Goal: Task Accomplishment & Management: Complete application form

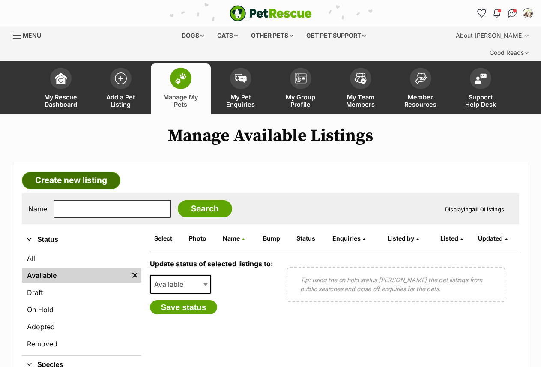
click at [74, 172] on link "Create new listing" at bounding box center [71, 180] width 99 height 17
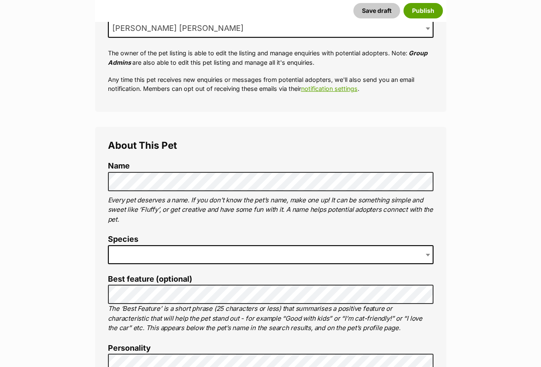
click at [132, 245] on span at bounding box center [271, 254] width 326 height 19
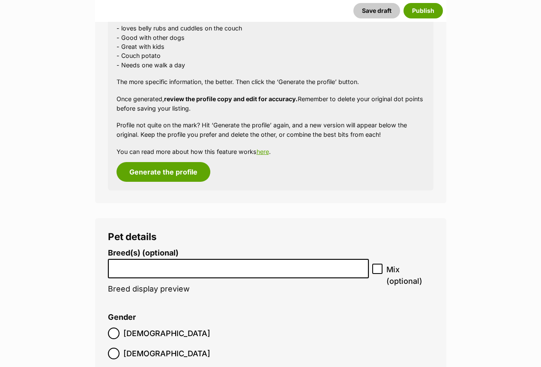
scroll to position [900, 0]
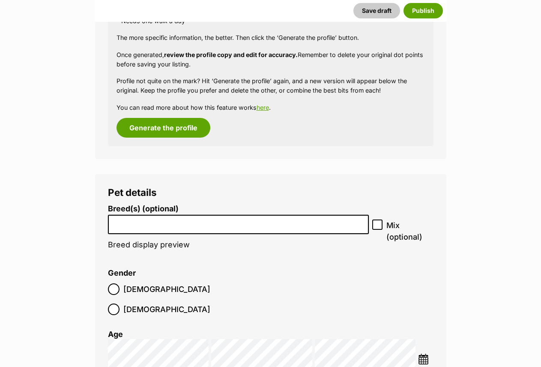
click at [141, 218] on input "search" at bounding box center [238, 222] width 255 height 9
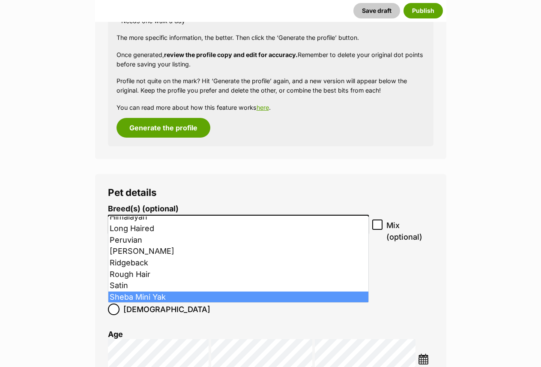
scroll to position [100, 0]
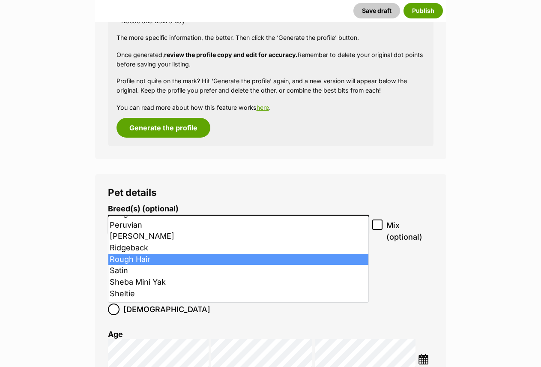
select select "252200"
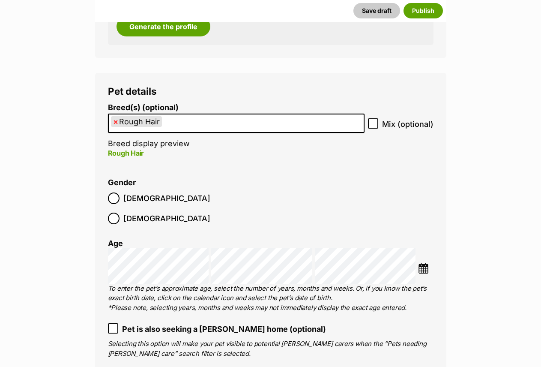
scroll to position [1028, 0]
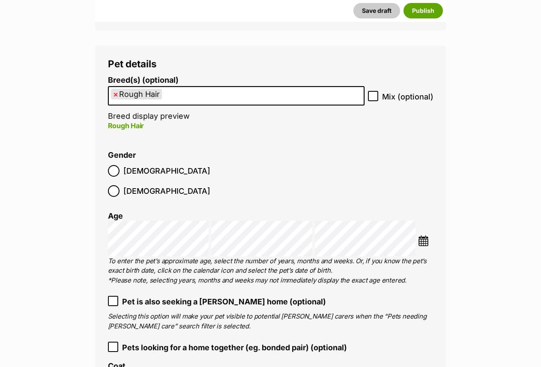
click at [114, 344] on icon at bounding box center [113, 347] width 6 height 6
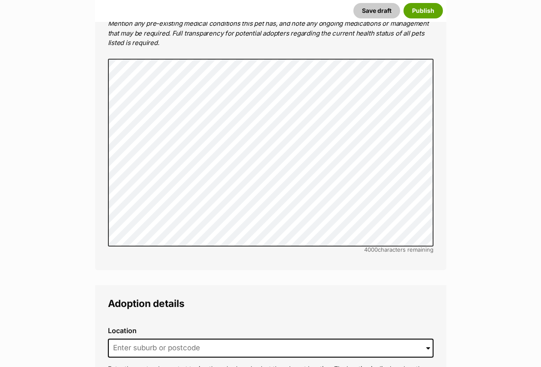
scroll to position [1671, 0]
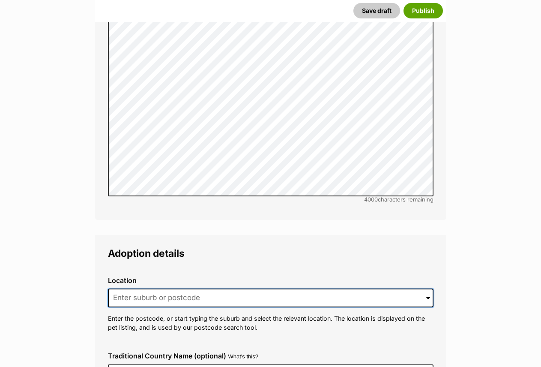
click at [165, 288] on input at bounding box center [271, 297] width 326 height 19
click at [159, 288] on input at bounding box center [271, 297] width 326 height 19
type input "fairfield"
type input "Australia"
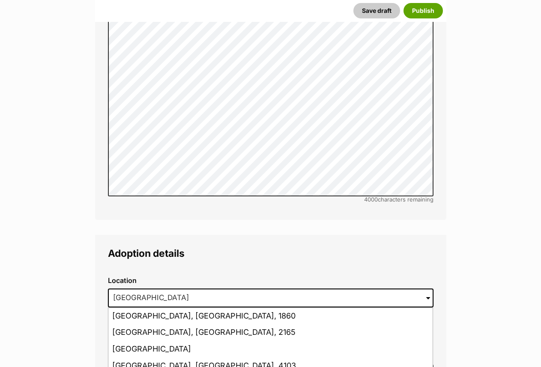
type input "Fairfield, Victoria, 3078"
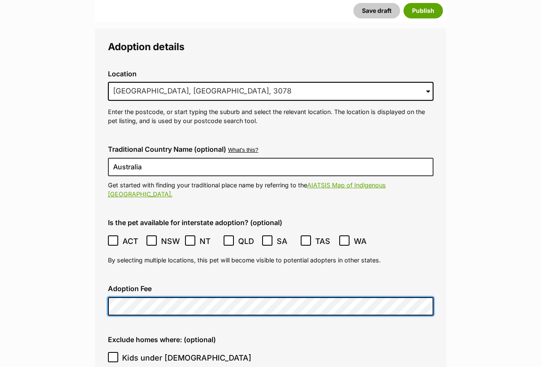
scroll to position [1928, 0]
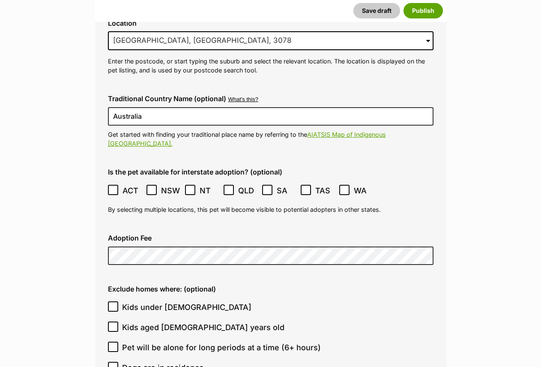
click at [115, 303] on icon at bounding box center [113, 306] width 6 height 6
click at [115, 301] on input "Kids under 5 years old" at bounding box center [113, 306] width 10 height 10
checkbox input "true"
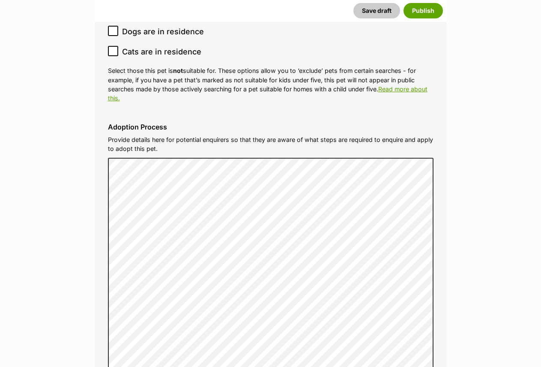
scroll to position [2314, 0]
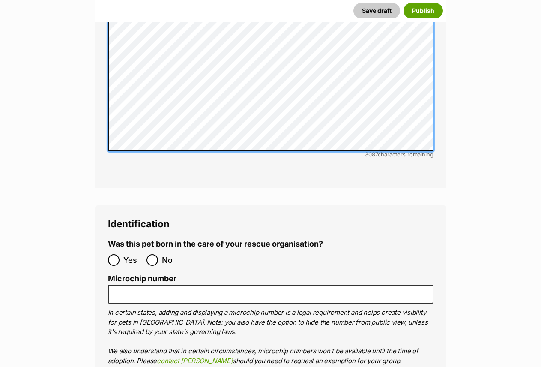
scroll to position [2485, 0]
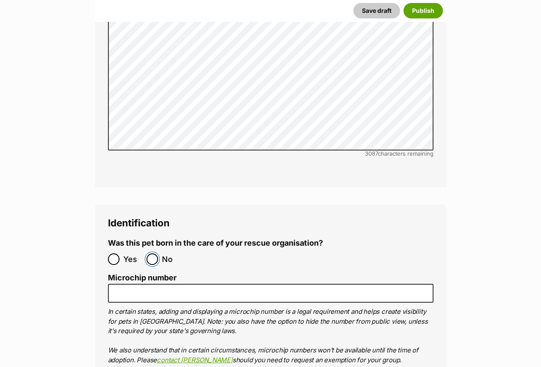
click at [154, 253] on input "No" at bounding box center [153, 259] width 12 height 12
radio input "true"
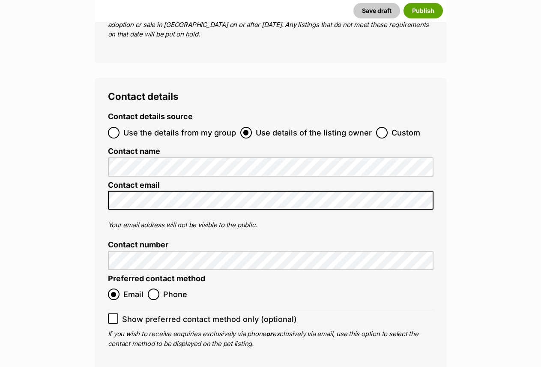
scroll to position [3128, 0]
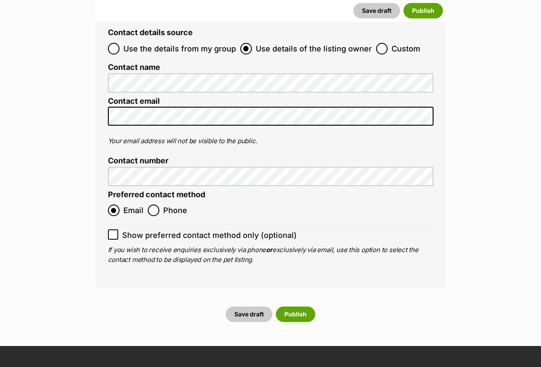
click at [116, 231] on icon at bounding box center [113, 234] width 6 height 6
click at [116, 229] on input "Show preferred contact method only (optional)" at bounding box center [113, 234] width 10 height 10
checkbox input "true"
click at [284, 306] on button "Publish" at bounding box center [295, 313] width 39 height 15
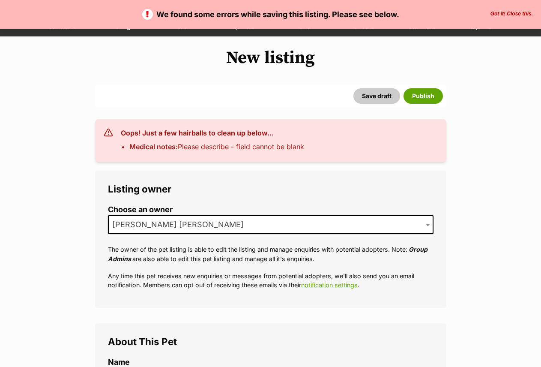
scroll to position [129, 0]
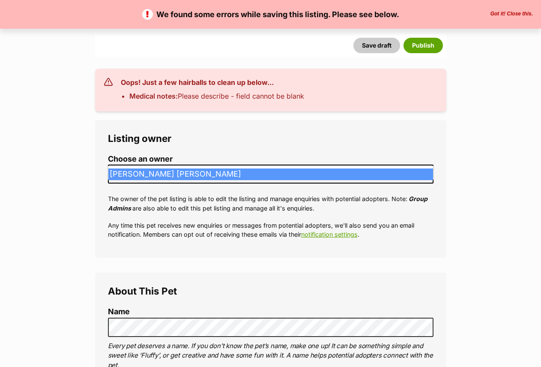
click at [252, 165] on span "[PERSON_NAME] [PERSON_NAME]" at bounding box center [271, 174] width 326 height 19
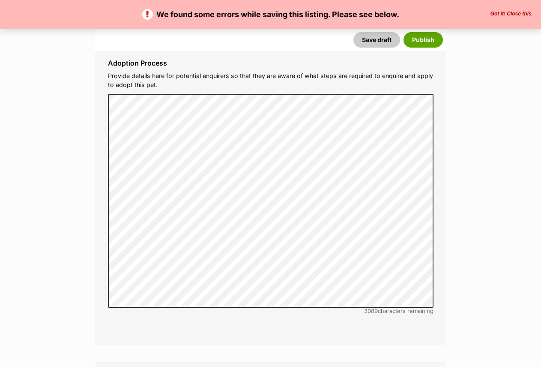
scroll to position [2614, 0]
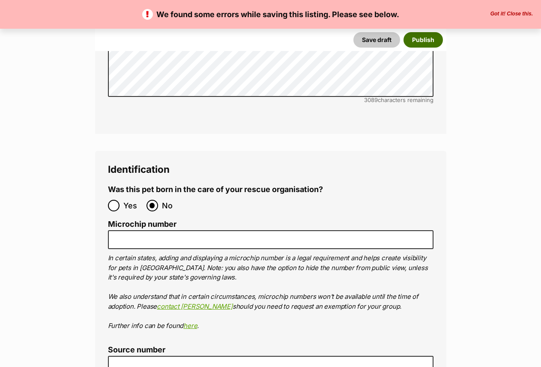
click at [430, 36] on button "Publish" at bounding box center [423, 39] width 39 height 15
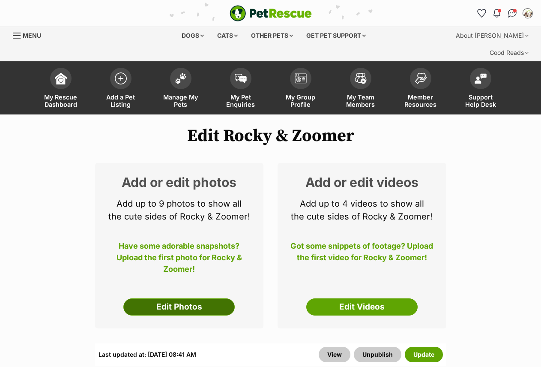
click at [181, 298] on link "Edit Photos" at bounding box center [178, 306] width 111 height 17
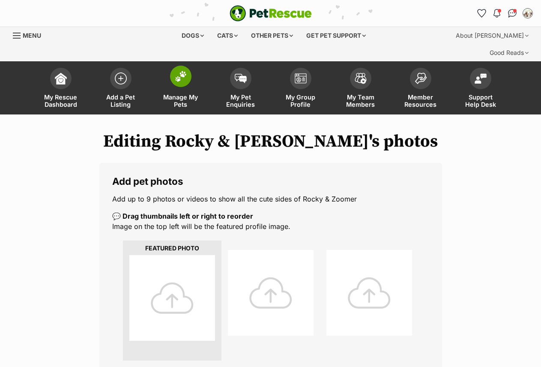
click at [180, 66] on span at bounding box center [180, 76] width 21 height 21
